Goal: Information Seeking & Learning: Learn about a topic

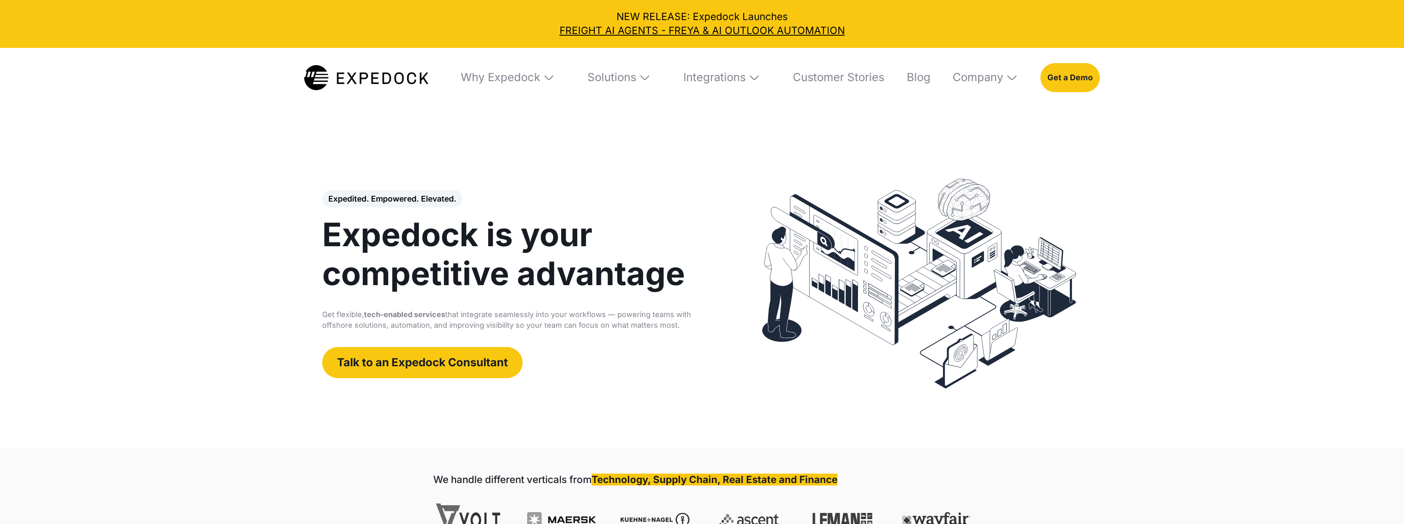
select select
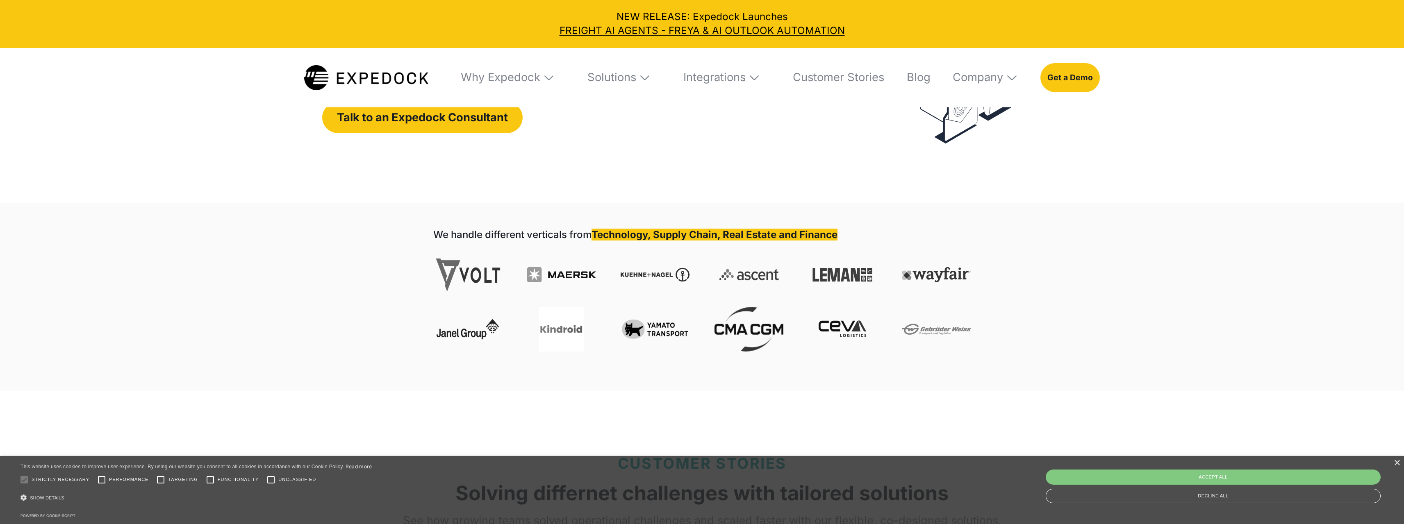
scroll to position [246, 0]
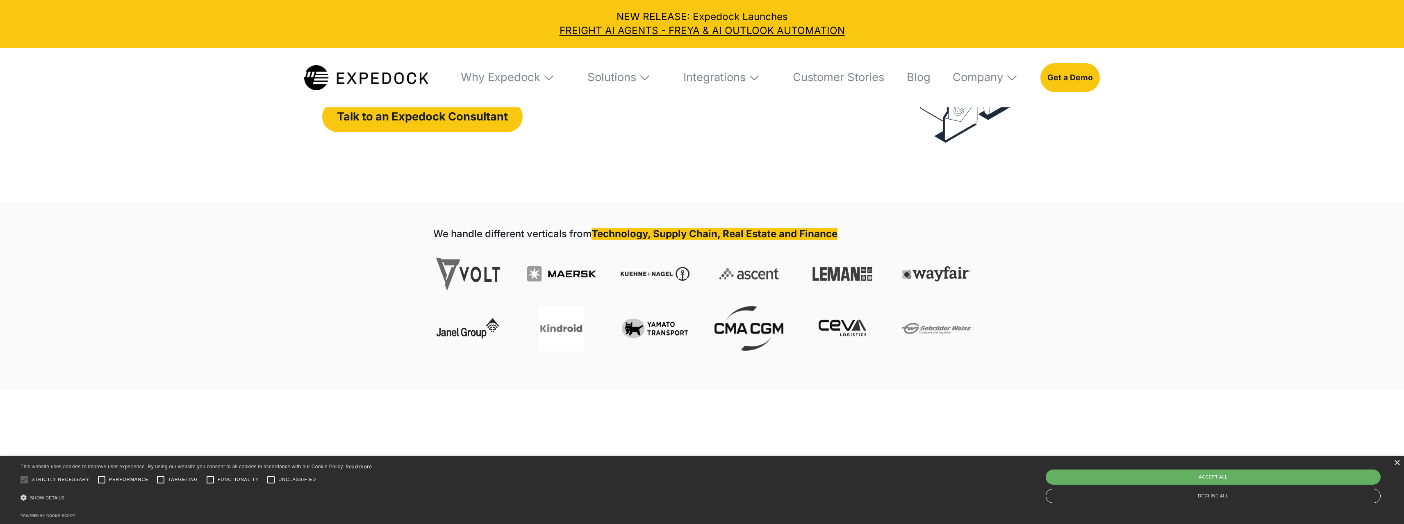
click at [1176, 478] on div "Accept all" at bounding box center [1213, 477] width 335 height 15
checkbox input "true"
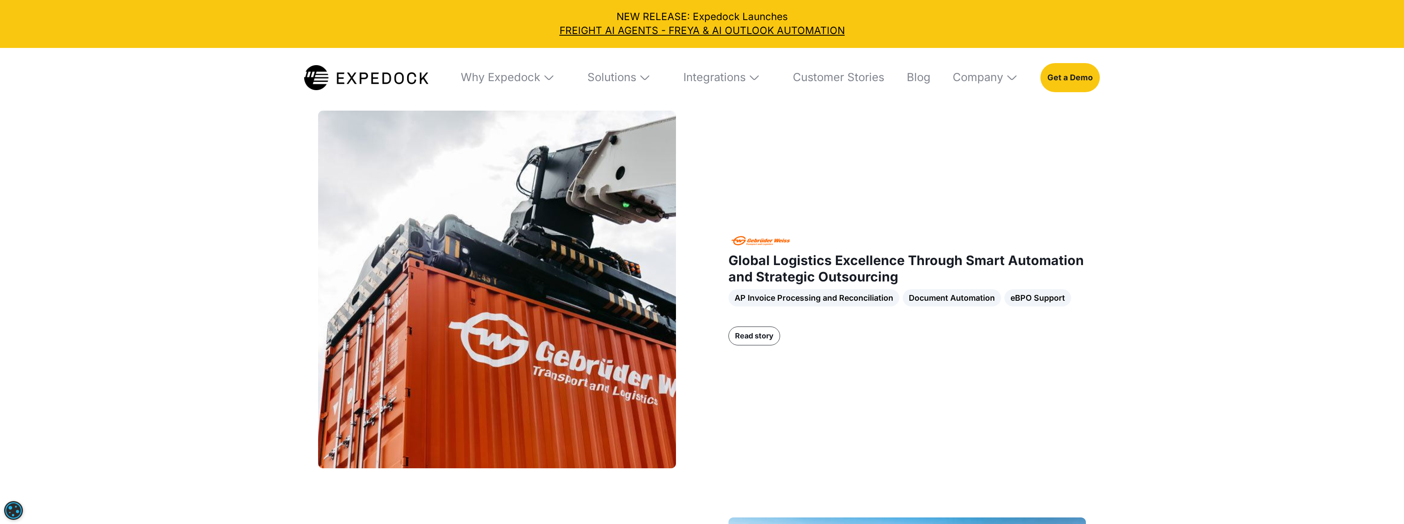
scroll to position [779, 0]
click at [743, 336] on link "Read story" at bounding box center [754, 335] width 52 height 19
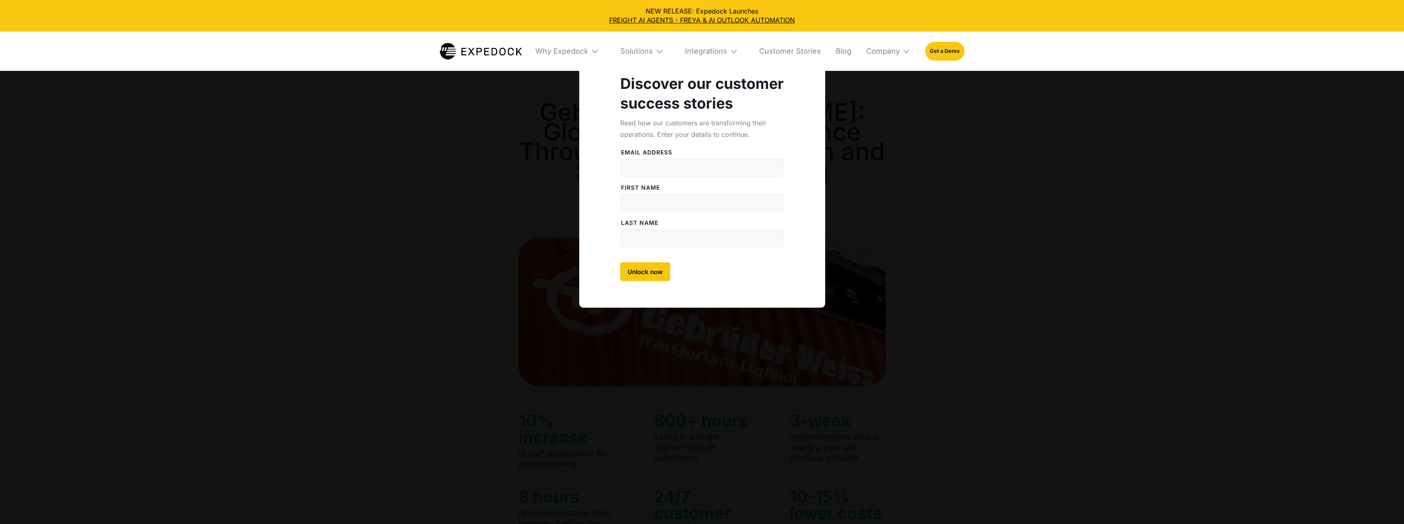
select select
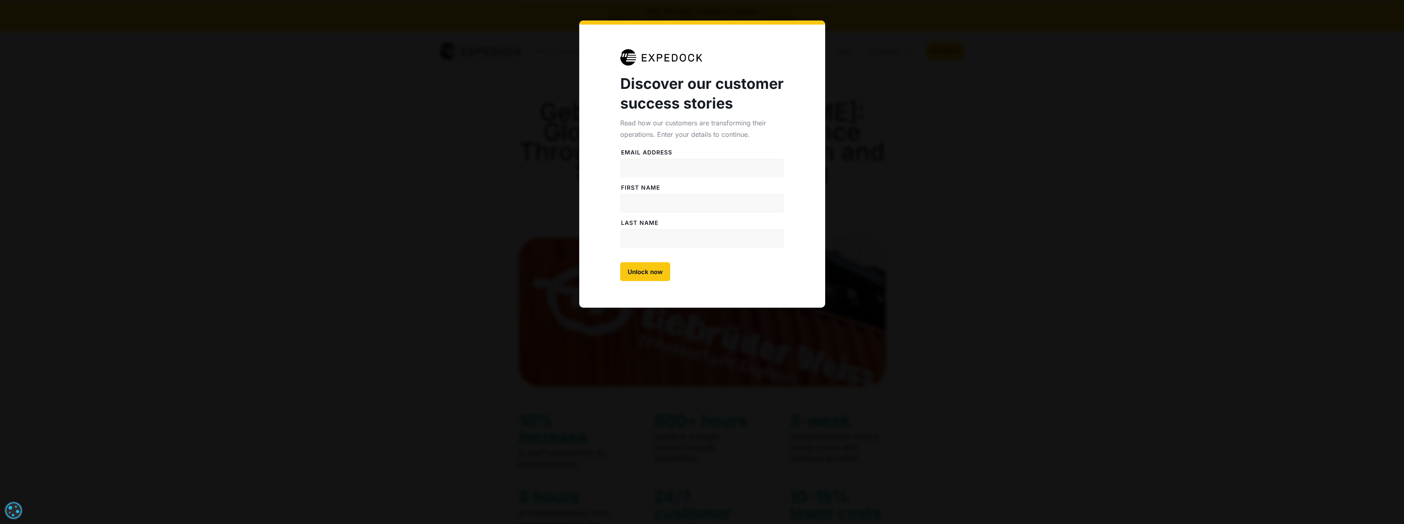
click at [548, 167] on div "Discover our customer success stories Read how our customers are transforming t…" at bounding box center [702, 262] width 1404 height 524
click at [997, 180] on div "Discover our customer success stories Read how our customers are transforming t…" at bounding box center [702, 262] width 1404 height 524
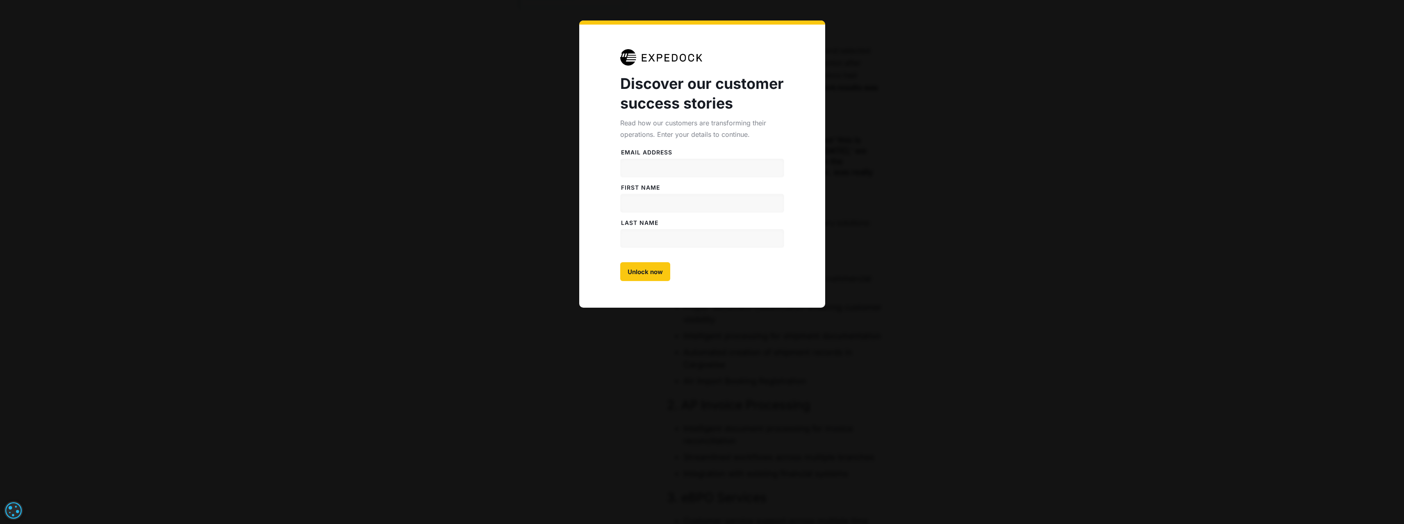
scroll to position [1148, 0]
